Goal: Information Seeking & Learning: Find specific fact

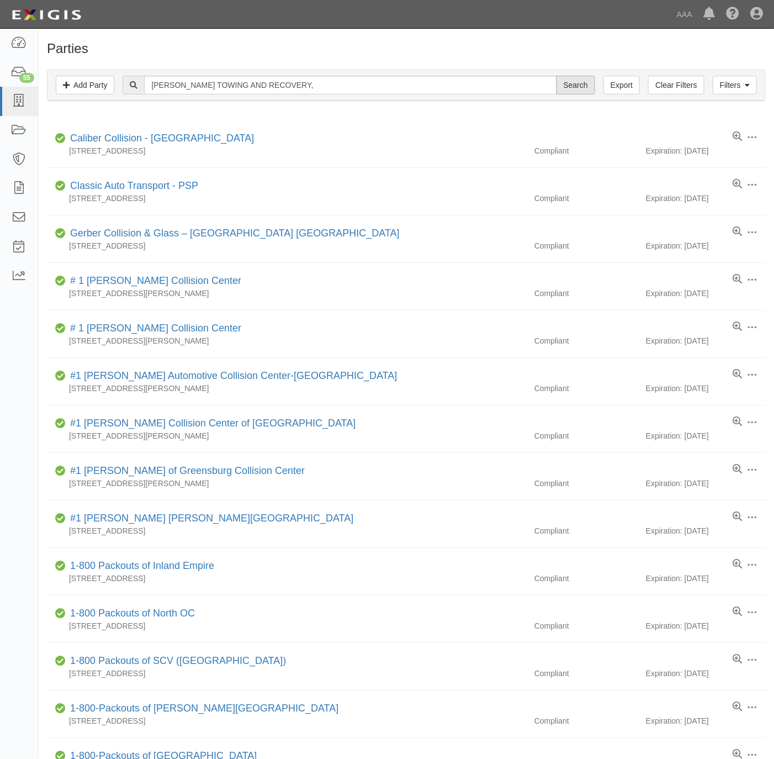
type input "[PERSON_NAME] TOWING AND RECOVERY,"
click at [574, 87] on input "Search" at bounding box center [576, 85] width 39 height 19
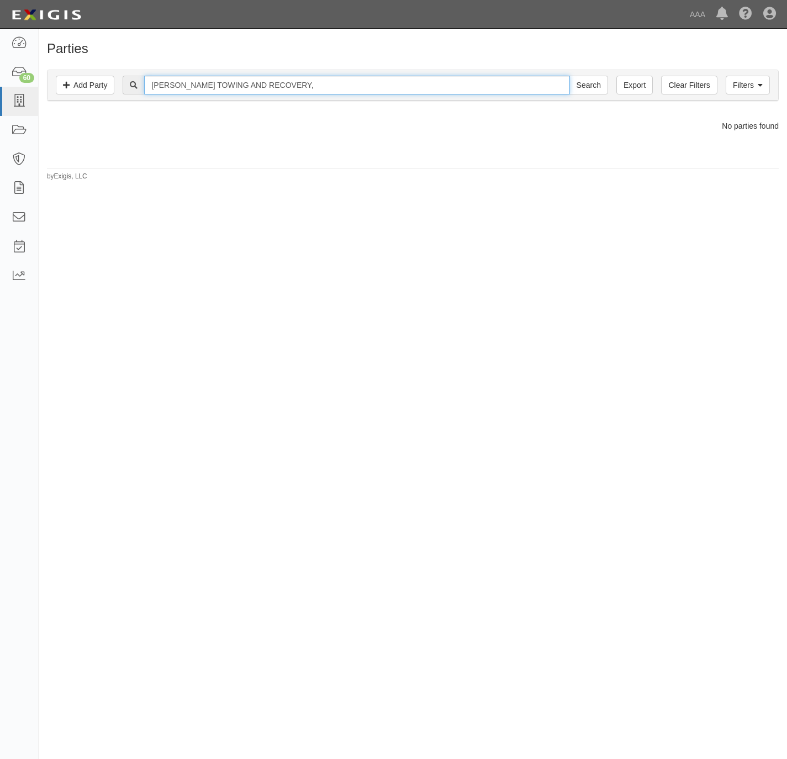
click at [272, 87] on input "MITCHEM TOWING AND RECOVERY," at bounding box center [356, 85] width 425 height 19
type input "MITCHEM TOWING AND ,"
click at [570, 76] on input "Search" at bounding box center [589, 85] width 39 height 19
click at [251, 88] on input "MITCHEM TOWING AND ," at bounding box center [356, 85] width 425 height 19
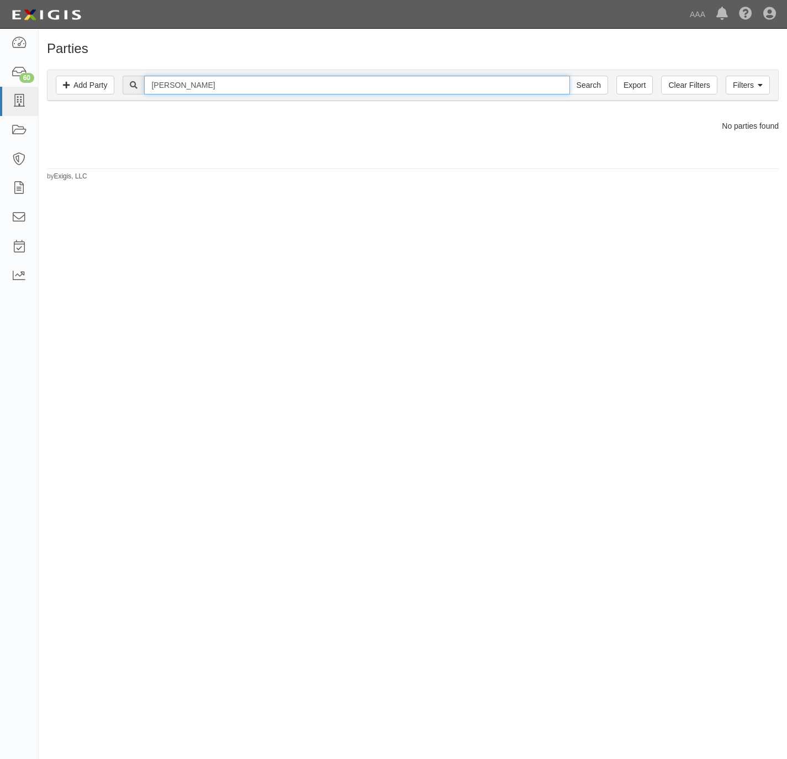
type input "MITCHEM TOWING"
click at [570, 76] on input "Search" at bounding box center [589, 85] width 39 height 19
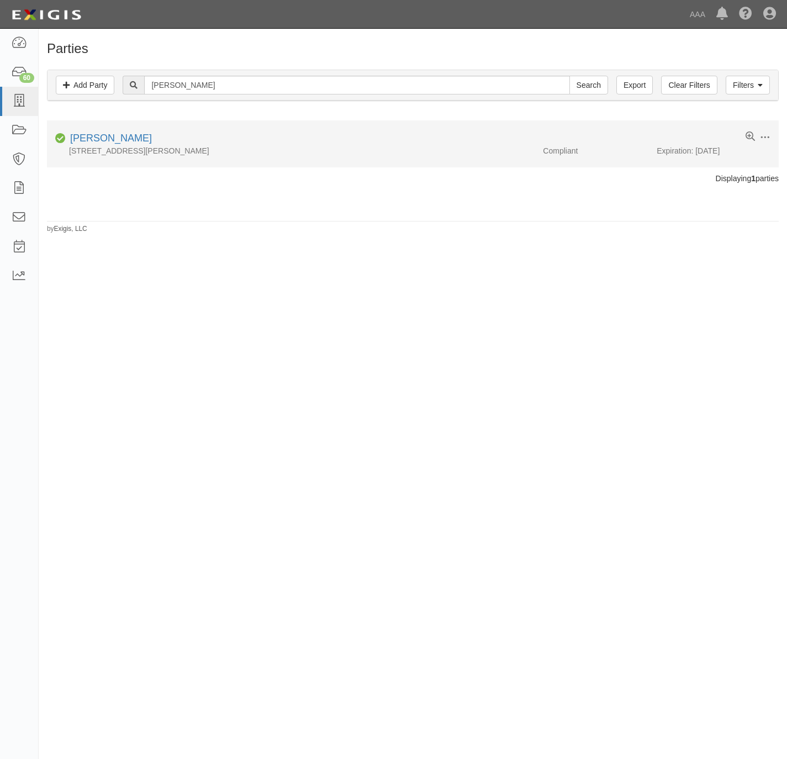
click at [116, 133] on div "[PERSON_NAME]" at bounding box center [109, 138] width 86 height 14
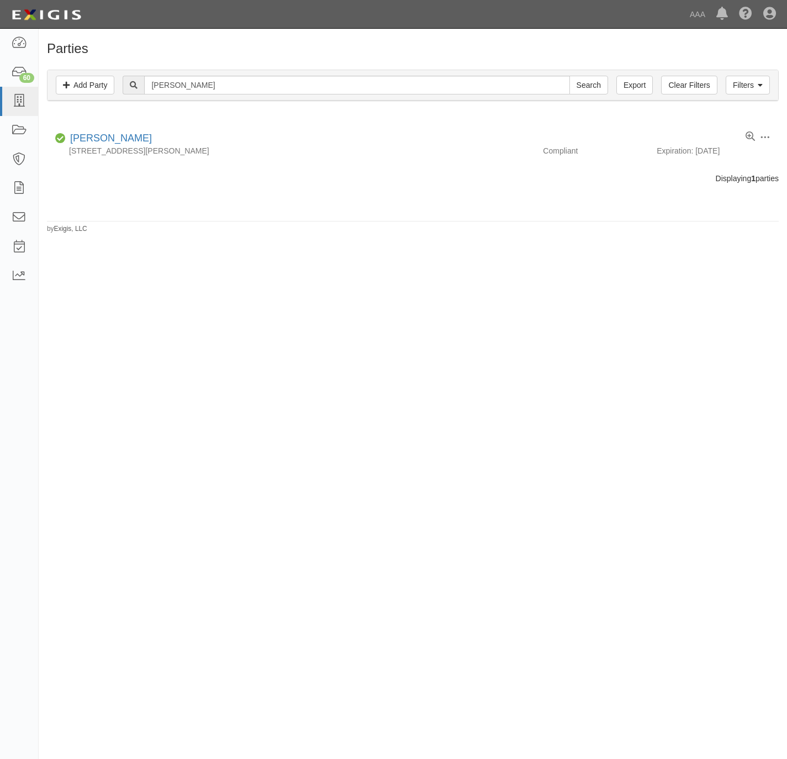
drag, startPoint x: 116, startPoint y: 133, endPoint x: 278, endPoint y: 272, distance: 213.9
click at [278, 272] on div "Parties Add Party Filters Add Party Clear Filters Export MITCHEM TOWING Search …" at bounding box center [393, 374] width 787 height 683
click at [209, 89] on input "MITCHEM TOWING" at bounding box center [356, 85] width 425 height 19
type input "MITCHEM"
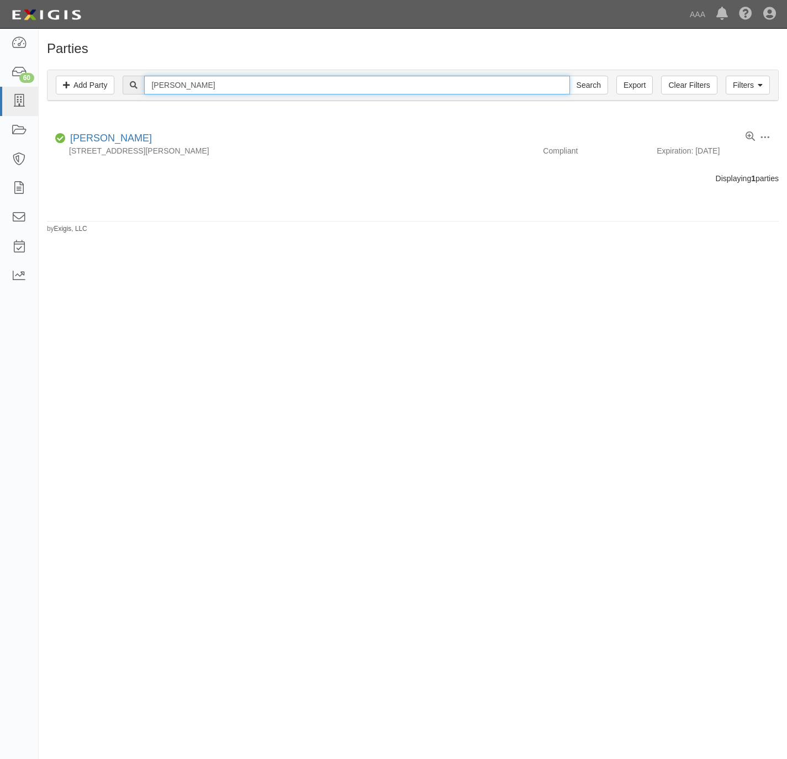
click at [570, 76] on input "Search" at bounding box center [589, 85] width 39 height 19
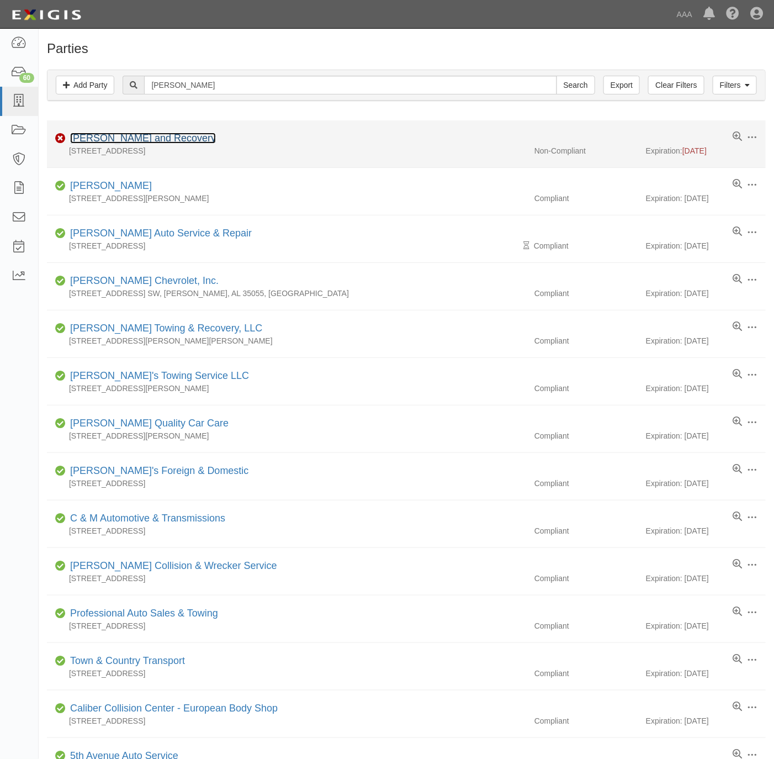
click at [180, 139] on link "Mitchem Wrecker and Recovery" at bounding box center [143, 138] width 146 height 11
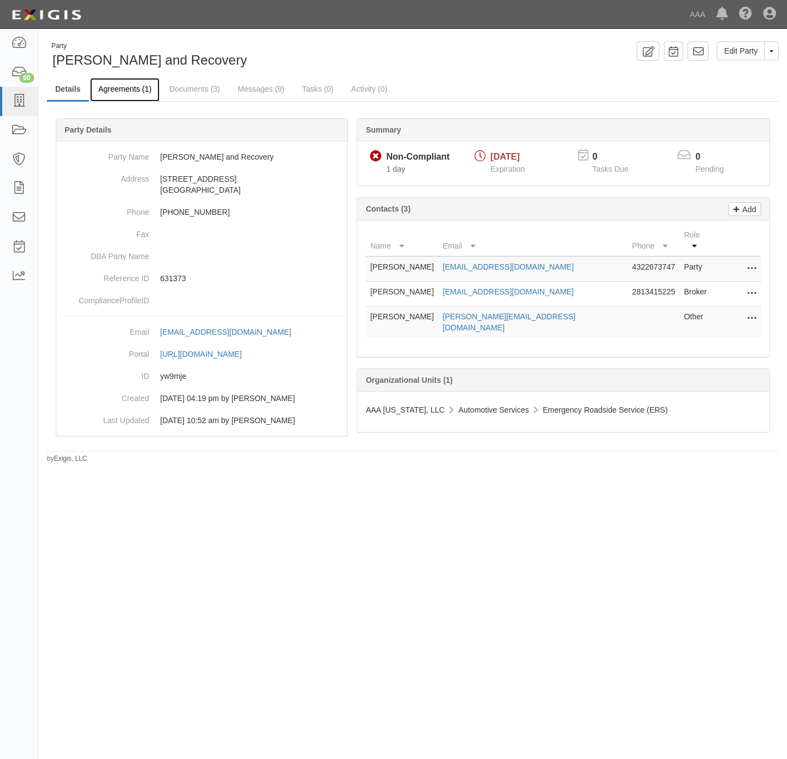
click at [124, 86] on link "Agreements (1)" at bounding box center [125, 90] width 70 height 24
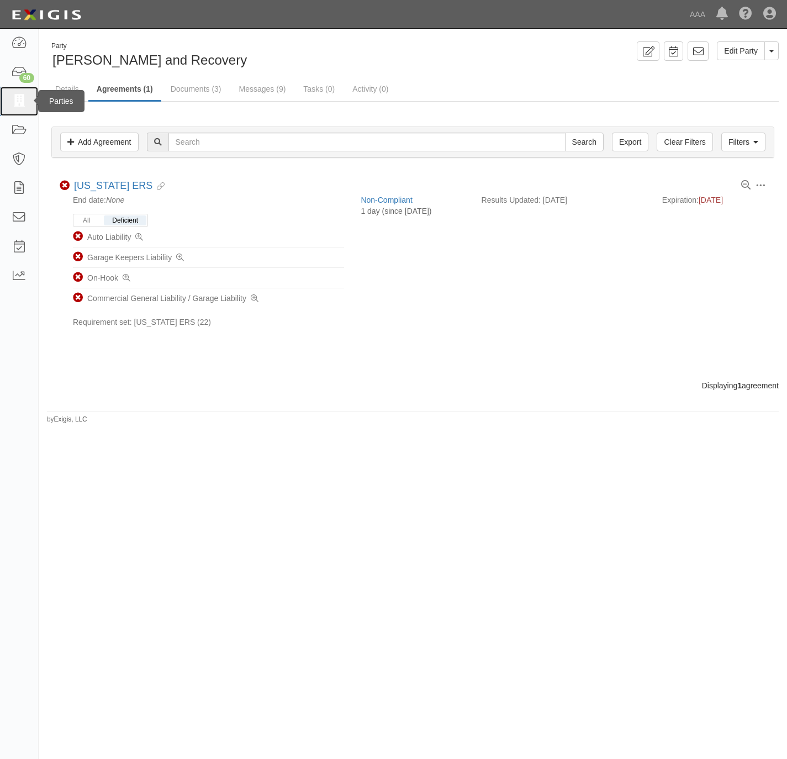
click at [18, 98] on icon at bounding box center [18, 101] width 15 height 13
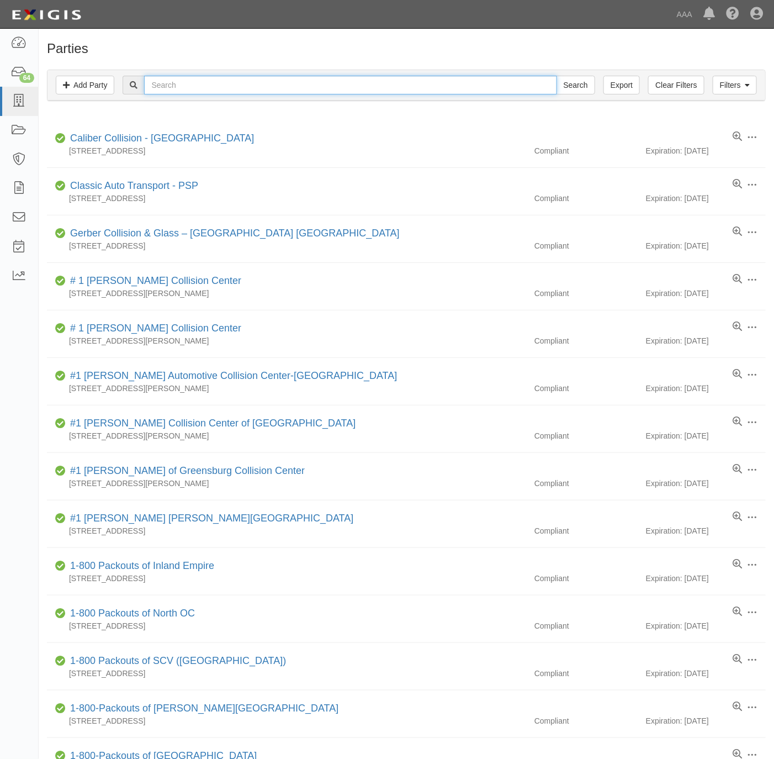
click at [209, 85] on input "text" at bounding box center [350, 85] width 413 height 19
paste input "160384 West Hills Towing"
type input "160384 West Hills Towing"
click at [568, 86] on input "Search" at bounding box center [576, 85] width 39 height 19
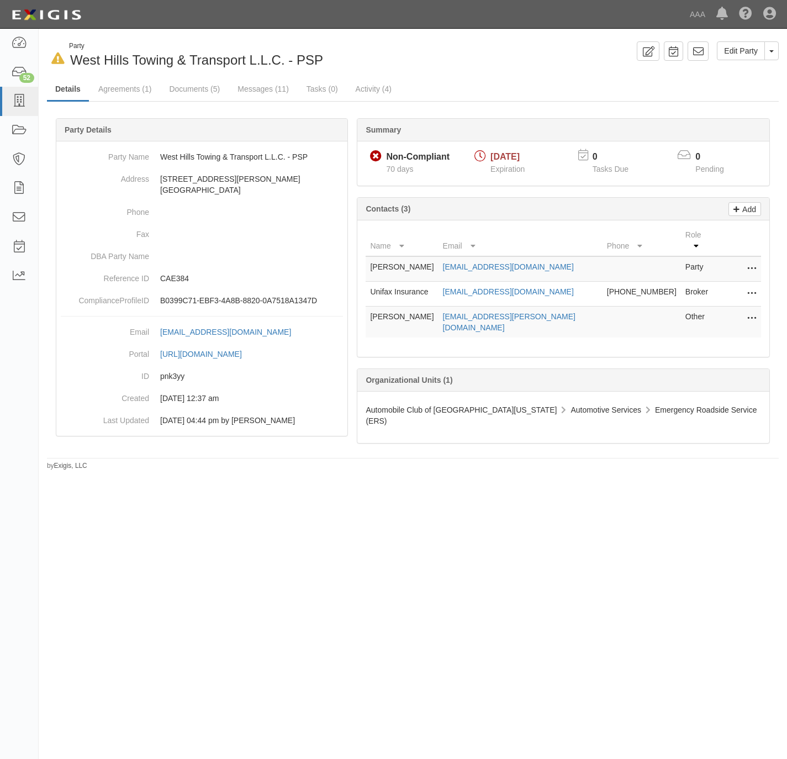
click at [513, 64] on div "In Default since [DATE] Party West Hills Towing & Transport L.L.C. - PSP Edit P…" at bounding box center [413, 55] width 749 height 28
click at [12, 96] on icon at bounding box center [18, 101] width 15 height 13
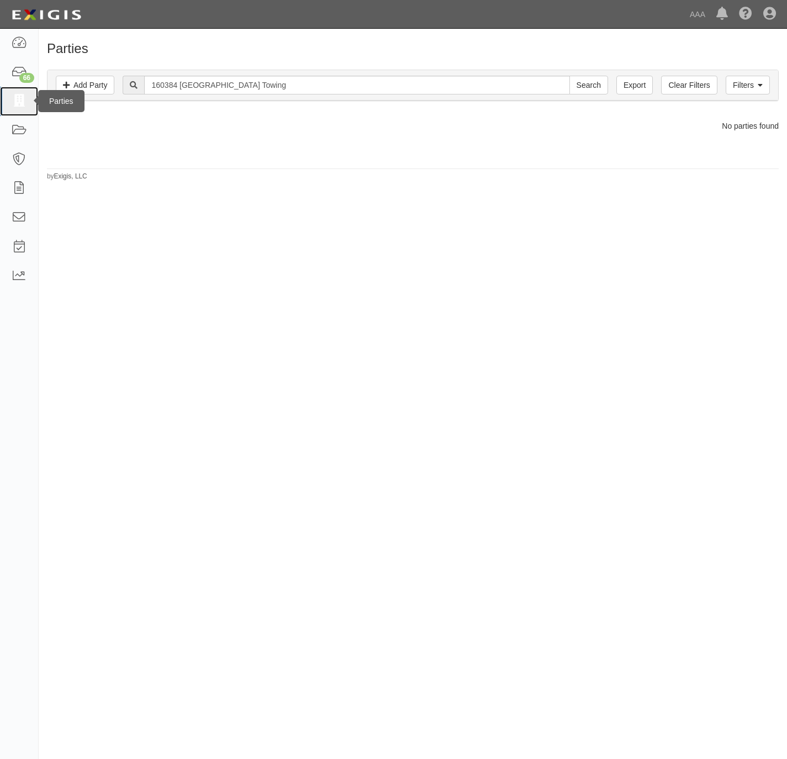
click at [20, 95] on icon at bounding box center [18, 101] width 15 height 13
